Goal: Navigation & Orientation: Find specific page/section

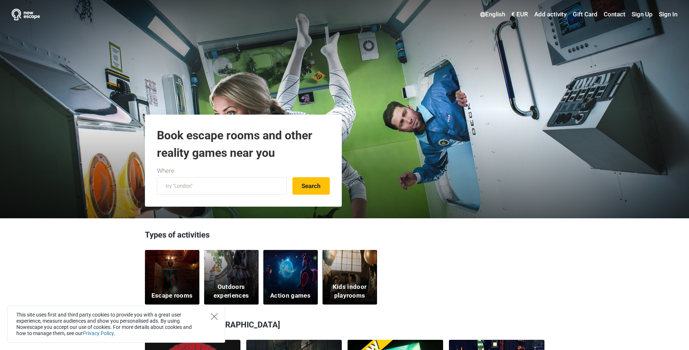
click at [214, 318] on icon "Close" at bounding box center [214, 316] width 7 height 7
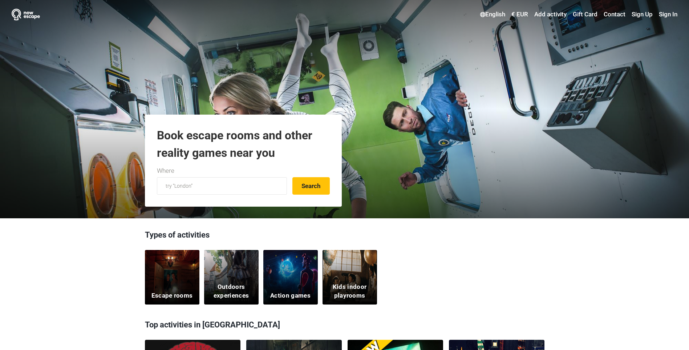
click at [163, 267] on div "Escape rooms" at bounding box center [172, 277] width 55 height 55
click at [175, 287] on div "Escape rooms" at bounding box center [172, 277] width 55 height 55
